Goal: Use online tool/utility: Use online tool/utility

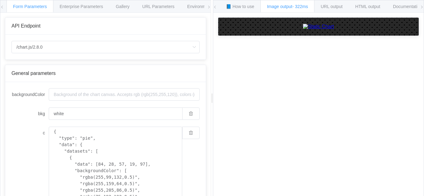
click at [334, 29] on img at bounding box center [318, 27] width 31 height 6
click at [96, 6] on span "Enterprise Parameters" at bounding box center [81, 6] width 43 height 5
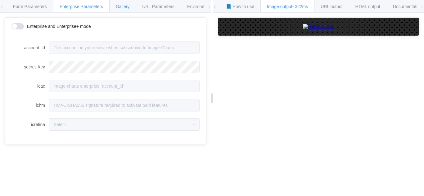
click at [128, 9] on div "Gallery" at bounding box center [122, 6] width 27 height 12
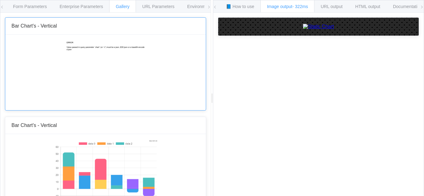
click at [92, 68] on img at bounding box center [105, 72] width 79 height 62
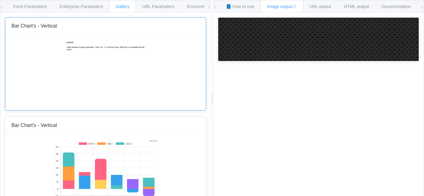
click at [92, 68] on img at bounding box center [105, 72] width 79 height 62
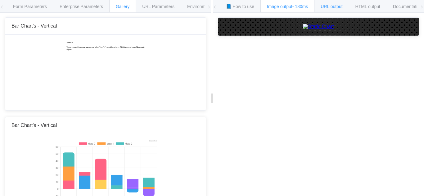
click at [174, 6] on span "URL output" at bounding box center [158, 6] width 32 height 5
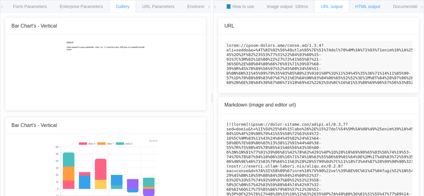
click at [379, 2] on div "HTML output" at bounding box center [368, 6] width 38 height 12
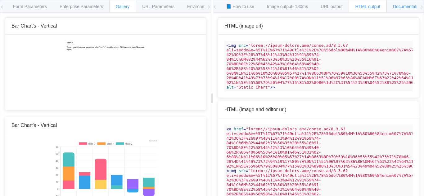
click at [400, 8] on span "Documentation" at bounding box center [407, 6] width 29 height 5
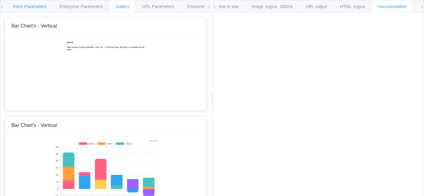
click at [23, 9] on div "Form Parameters" at bounding box center [30, 6] width 47 height 12
